Goal: Find specific page/section: Find specific page/section

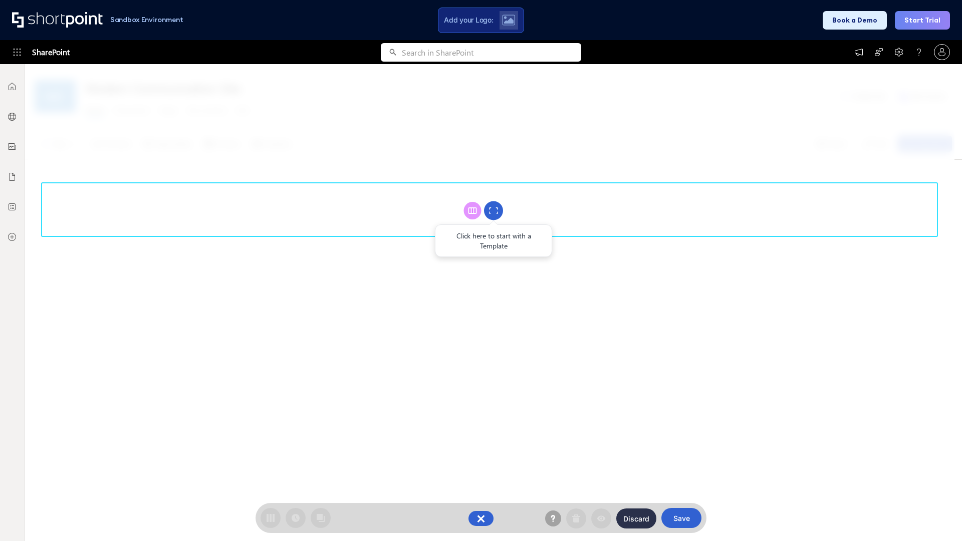
click at [494, 210] on circle at bounding box center [493, 210] width 19 height 19
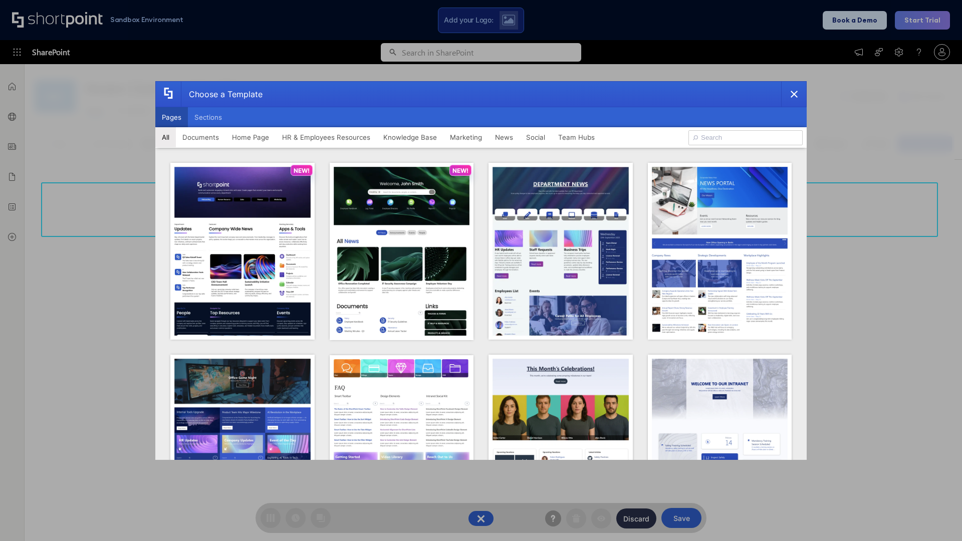
click at [171, 117] on button "Pages" at bounding box center [171, 117] width 33 height 20
type input "Knowledge Portal 3"
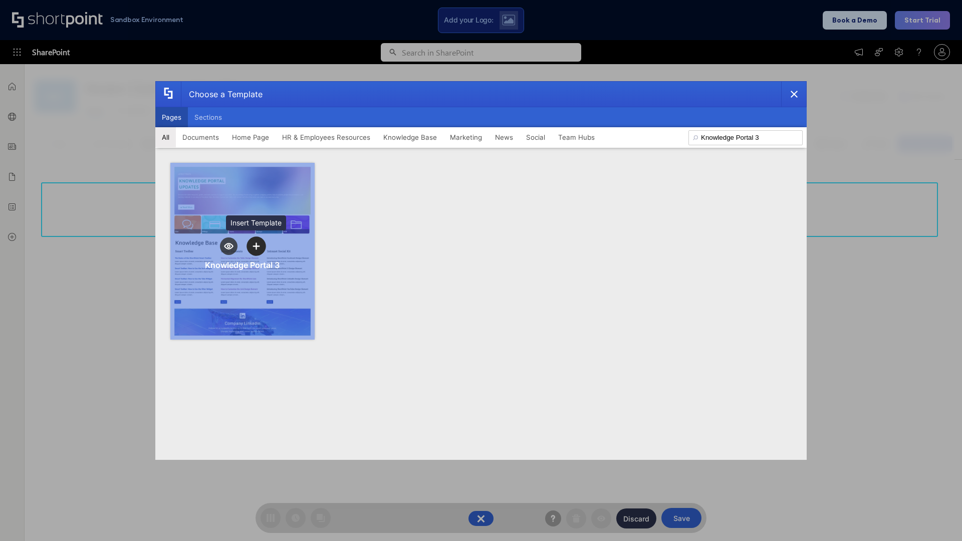
click at [256, 246] on icon "template selector" at bounding box center [256, 246] width 7 height 7
